Goal: Navigation & Orientation: Understand site structure

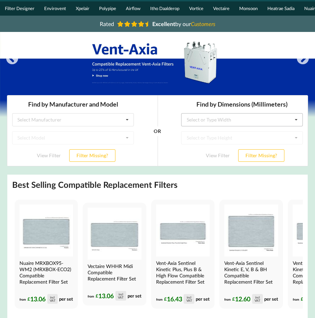
scroll to position [35, 0]
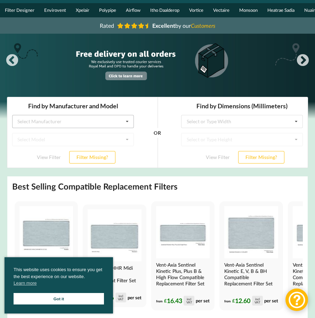
drag, startPoint x: 64, startPoint y: 114, endPoint x: 60, endPoint y: 116, distance: 4.7
click at [64, 114] on div "Find by Manufacturer and Model Select Manufacturer Airflow Brink Brookvent Domu…" at bounding box center [72, 132] width 131 height 71
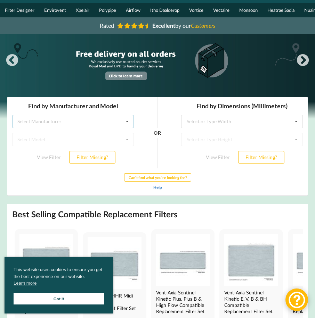
click at [58, 117] on div "Select Manufacturer Airflow Brink Brookvent Domus Envirovent Flakt Heatrae Sadi…" at bounding box center [73, 121] width 122 height 13
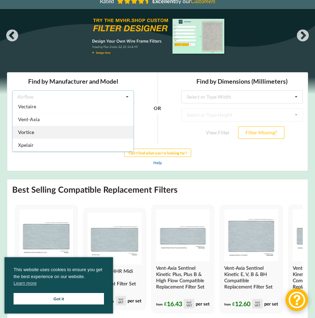
scroll to position [0, 0]
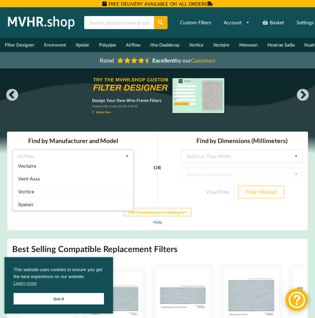
click at [151, 137] on div "OR" at bounding box center [158, 167] width 38 height 71
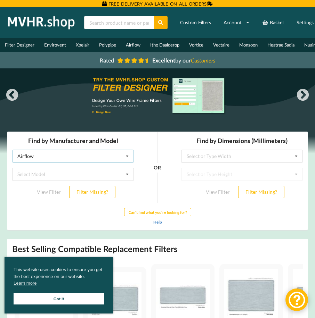
click at [70, 156] on div "Airflow Airflow Brink Brookvent Domus Envirovent Flakt Heatrae Sadia Itho Daald…" at bounding box center [73, 155] width 122 height 13
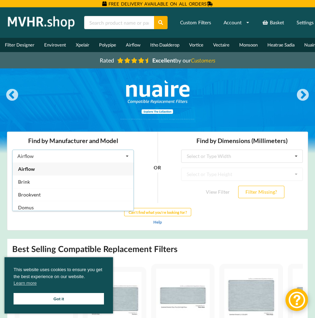
click at [142, 142] on div "OR" at bounding box center [158, 167] width 38 height 71
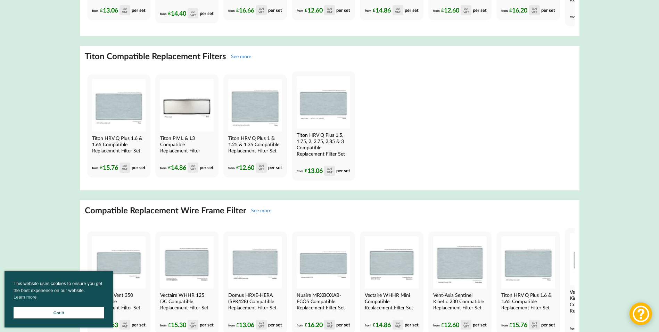
scroll to position [2244, 0]
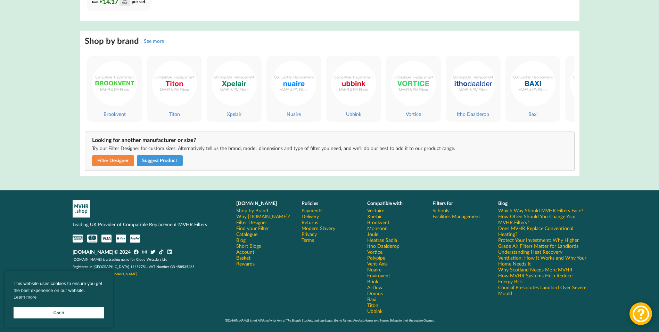
click at [80, 307] on link "Got it" at bounding box center [59, 312] width 90 height 11
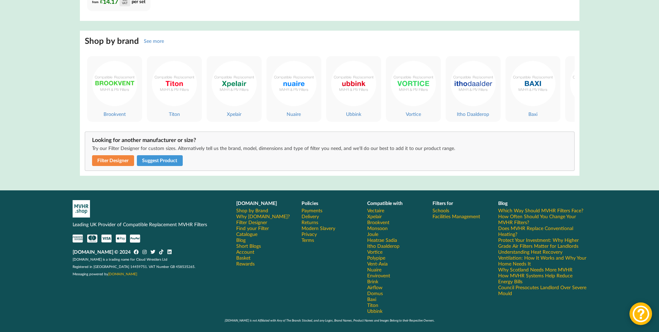
click at [84, 310] on link "Got it" at bounding box center [59, 312] width 90 height 11
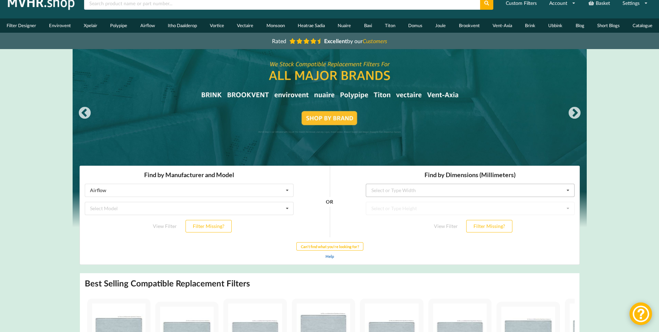
scroll to position [0, 0]
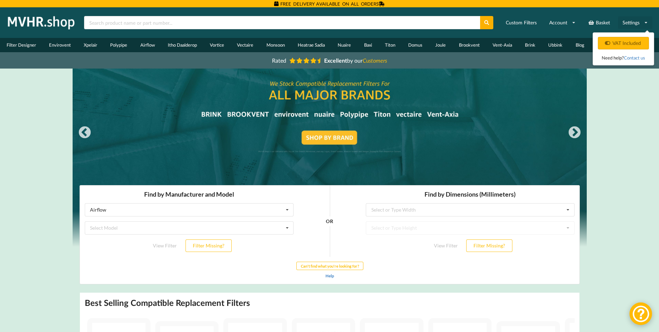
click at [315, 23] on link "Settings" at bounding box center [635, 22] width 34 height 13
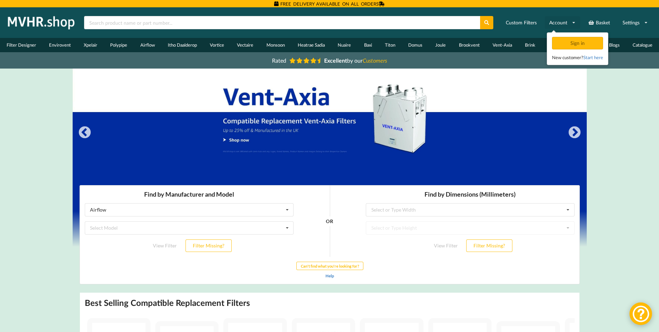
click at [315, 20] on link "Account" at bounding box center [562, 22] width 35 height 13
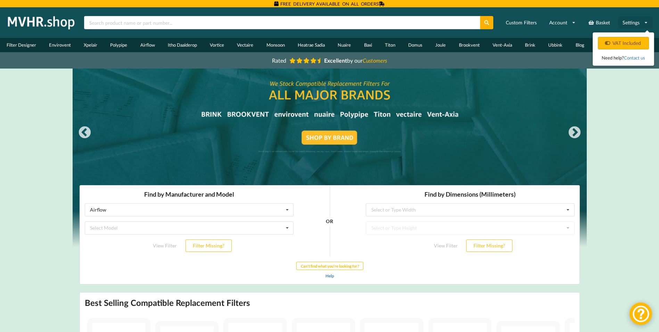
click at [315, 23] on icon at bounding box center [646, 23] width 4 height 4
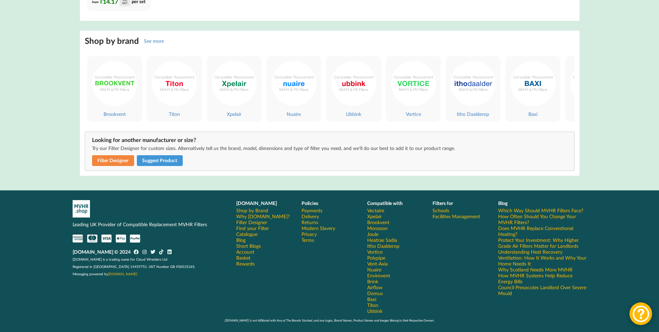
scroll to position [2233, 0]
click at [309, 213] on link "Payments" at bounding box center [312, 210] width 21 height 6
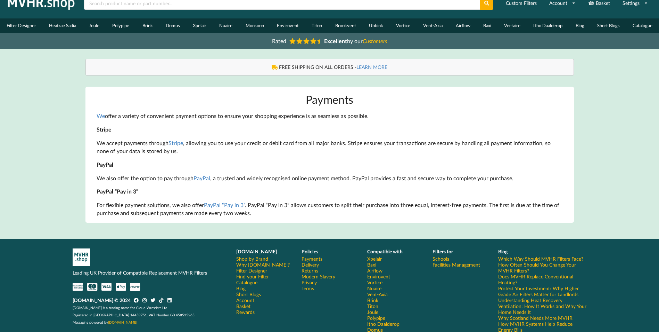
scroll to position [68, 0]
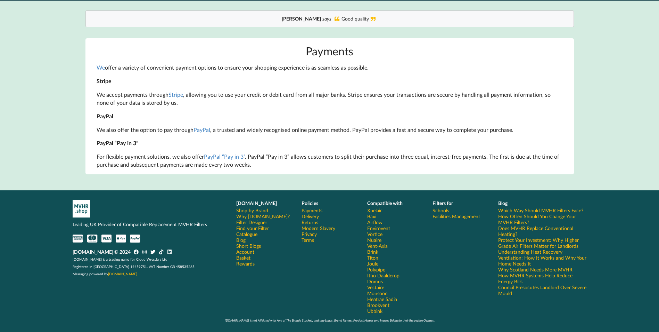
click at [313, 215] on link "Delivery" at bounding box center [310, 216] width 17 height 6
